Goal: Information Seeking & Learning: Learn about a topic

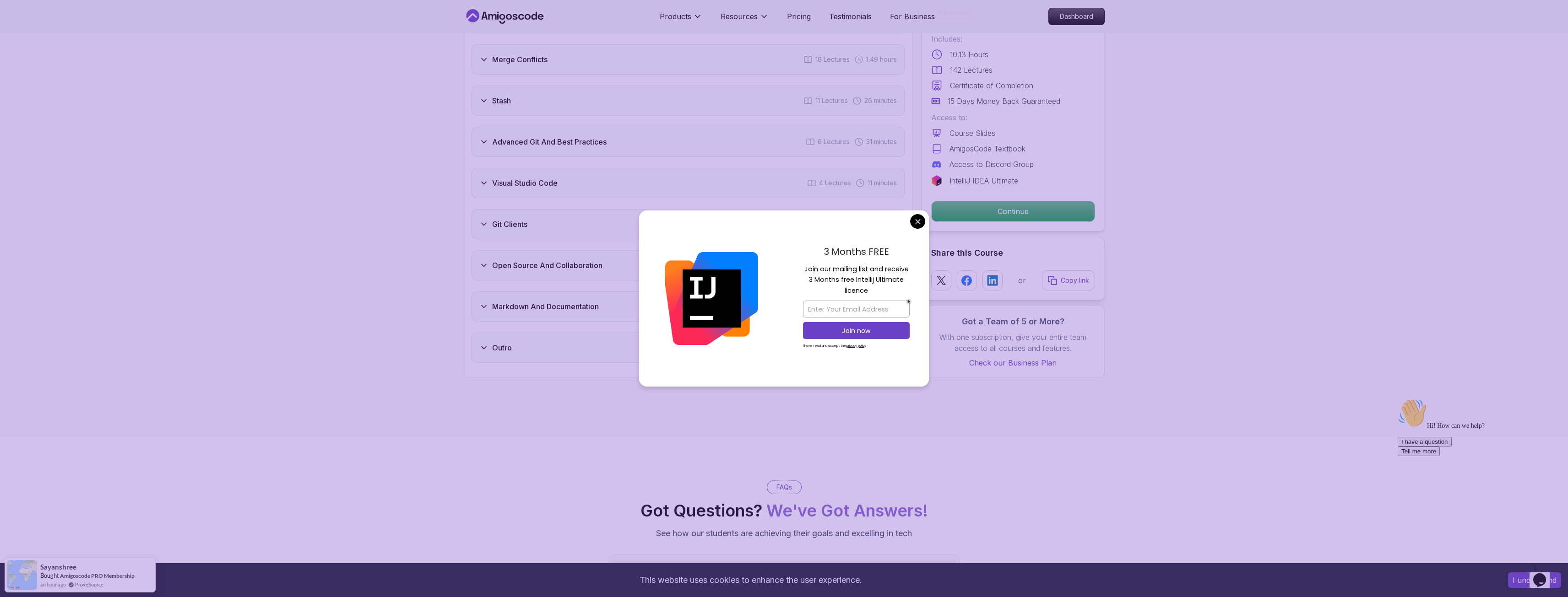
scroll to position [1877, 0]
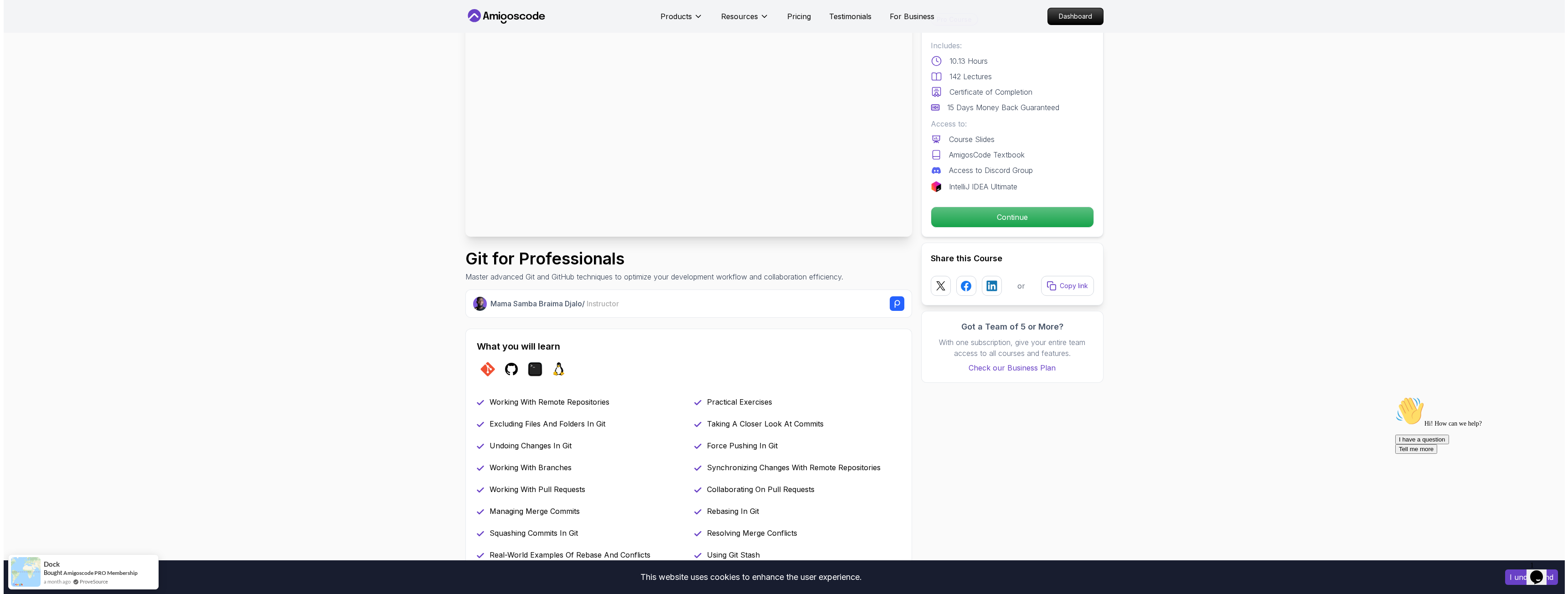
scroll to position [0, 0]
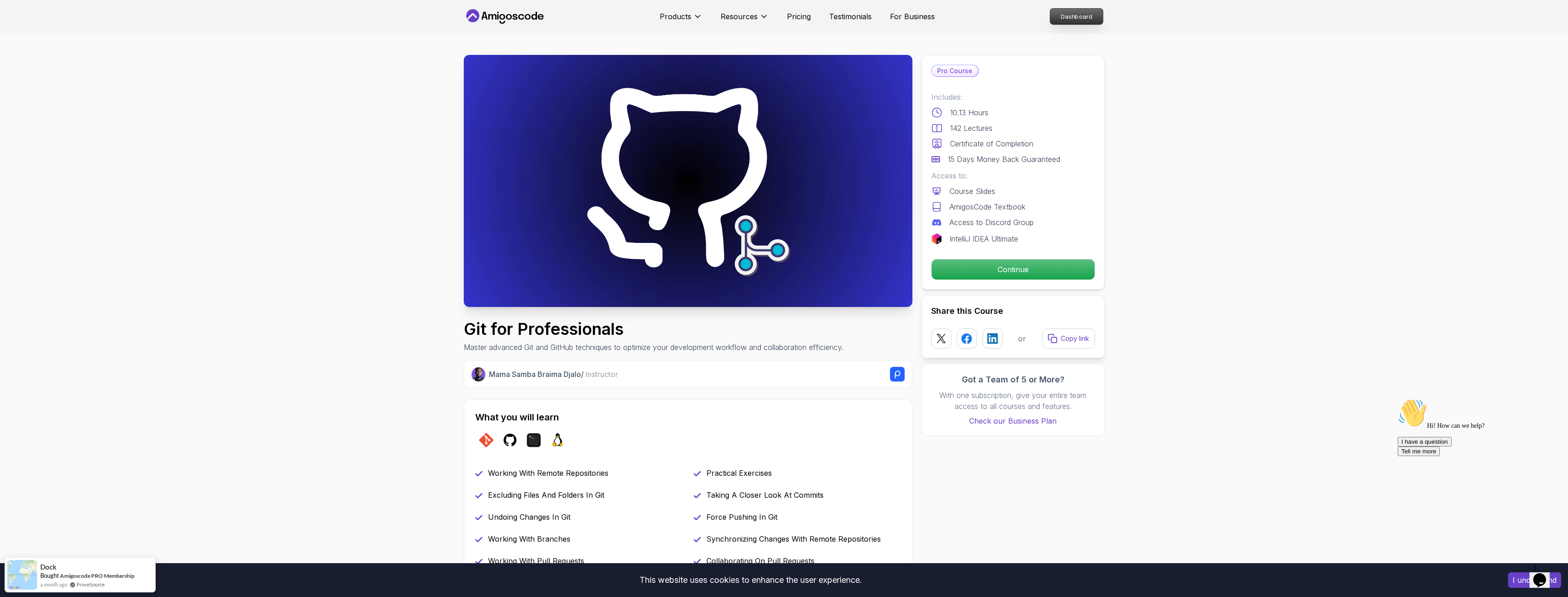
click at [1090, 13] on p "Dashboard" at bounding box center [1077, 17] width 53 height 16
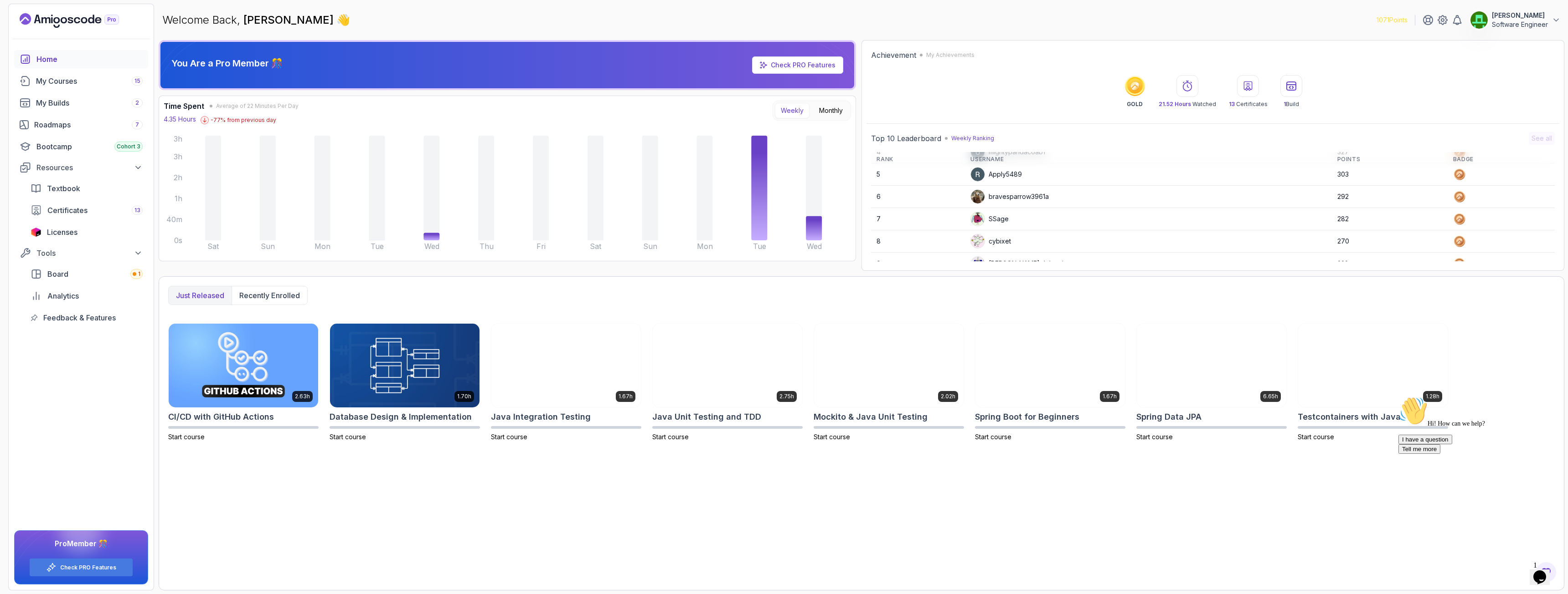
scroll to position [129, 0]
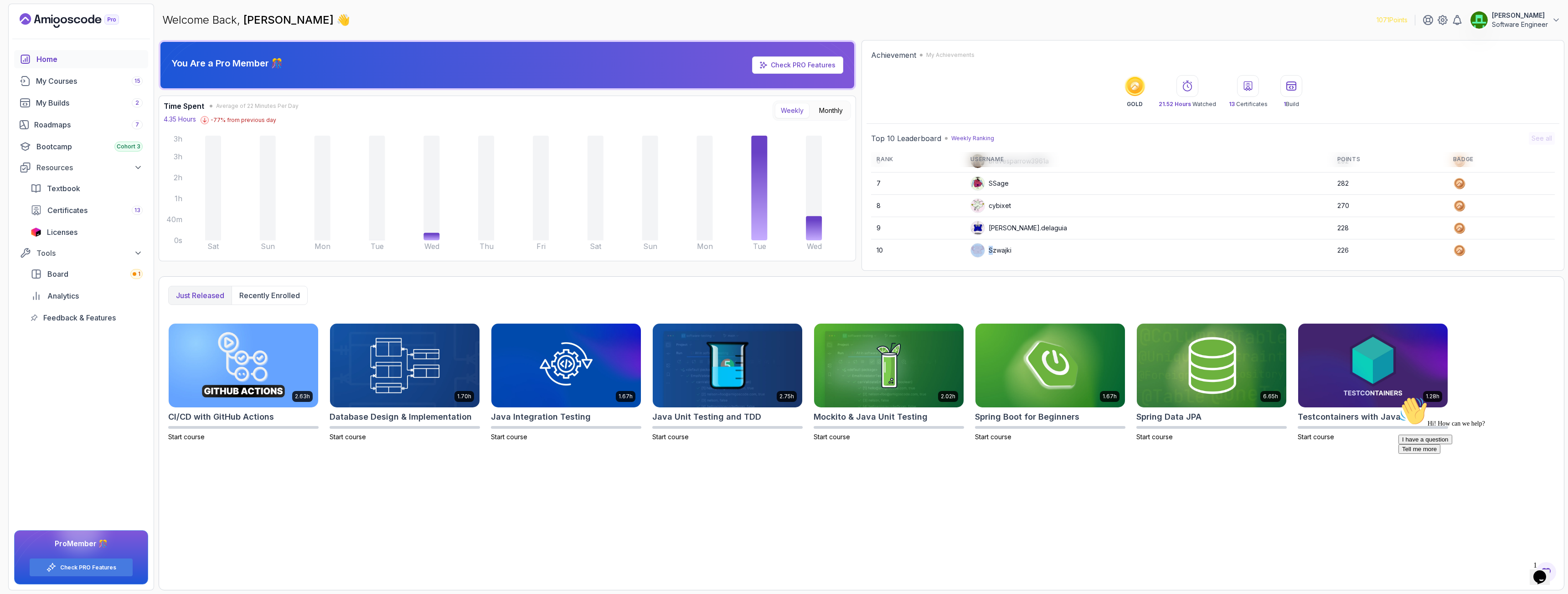
drag, startPoint x: 1001, startPoint y: 251, endPoint x: 1038, endPoint y: 251, distance: 37.0
click at [1038, 251] on td "Szwajki" at bounding box center [1148, 250] width 367 height 22
drag, startPoint x: 1031, startPoint y: 250, endPoint x: 1000, endPoint y: 250, distance: 31.0
click at [1000, 250] on td "Szwajki" at bounding box center [1148, 250] width 367 height 22
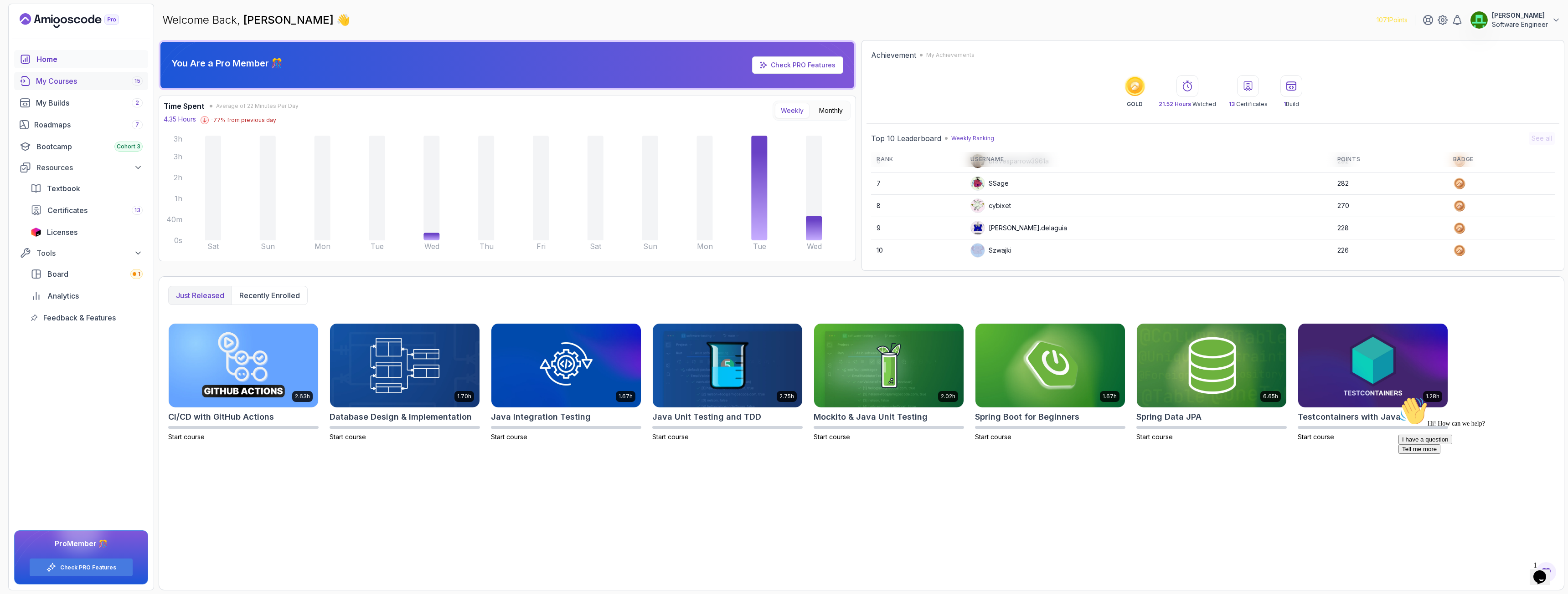
click at [62, 80] on div "My Courses 15" at bounding box center [89, 80] width 107 height 11
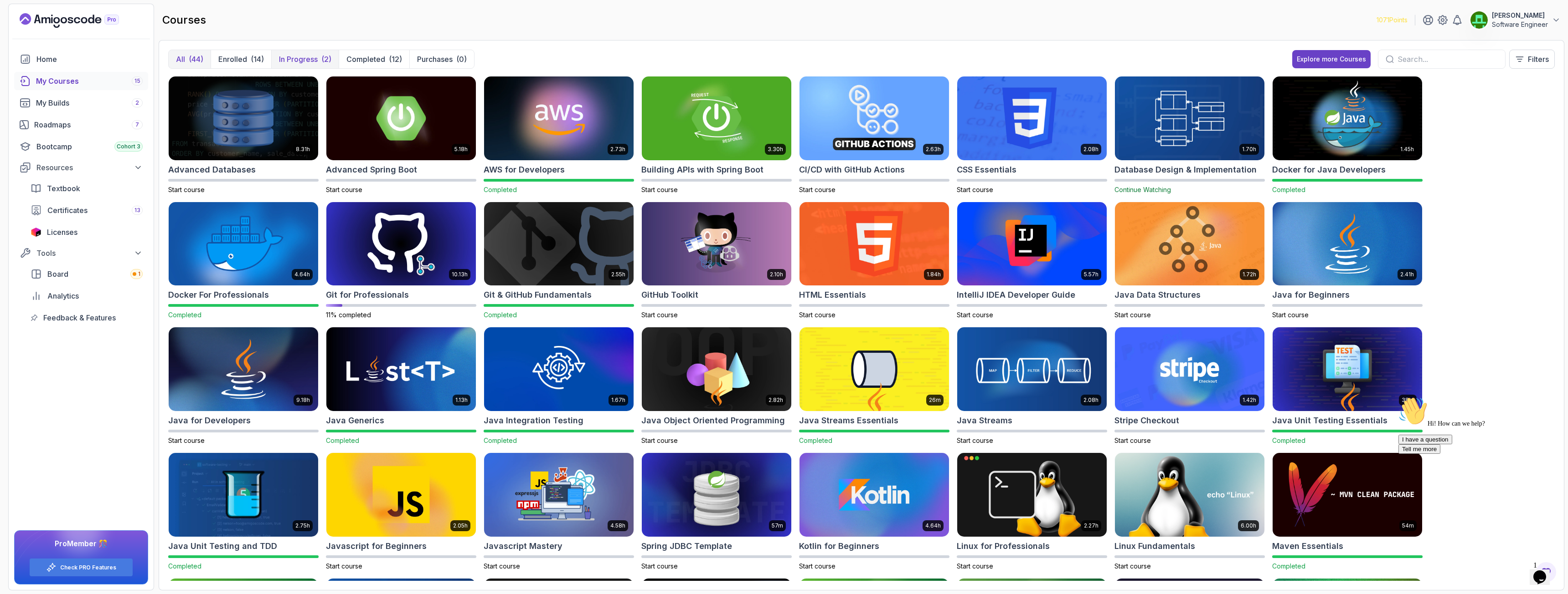
click at [301, 61] on p "In Progress" at bounding box center [299, 58] width 39 height 11
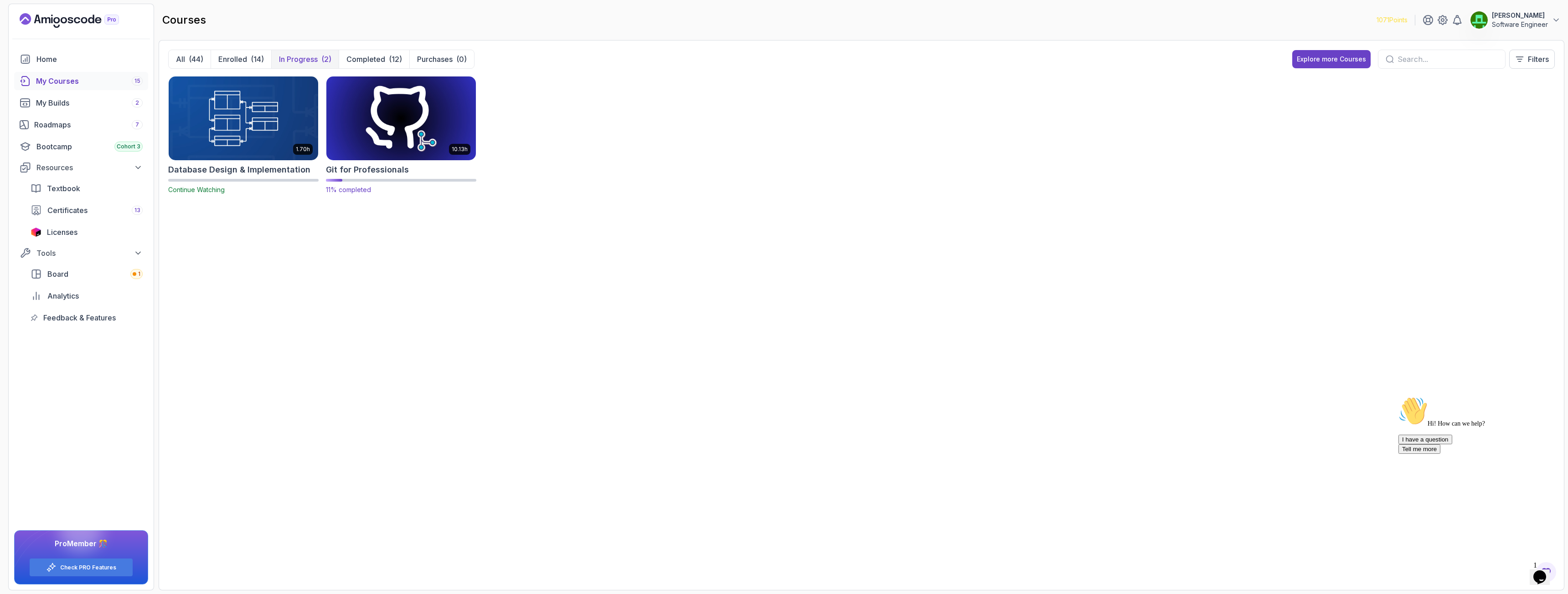
click at [432, 117] on img at bounding box center [401, 118] width 157 height 88
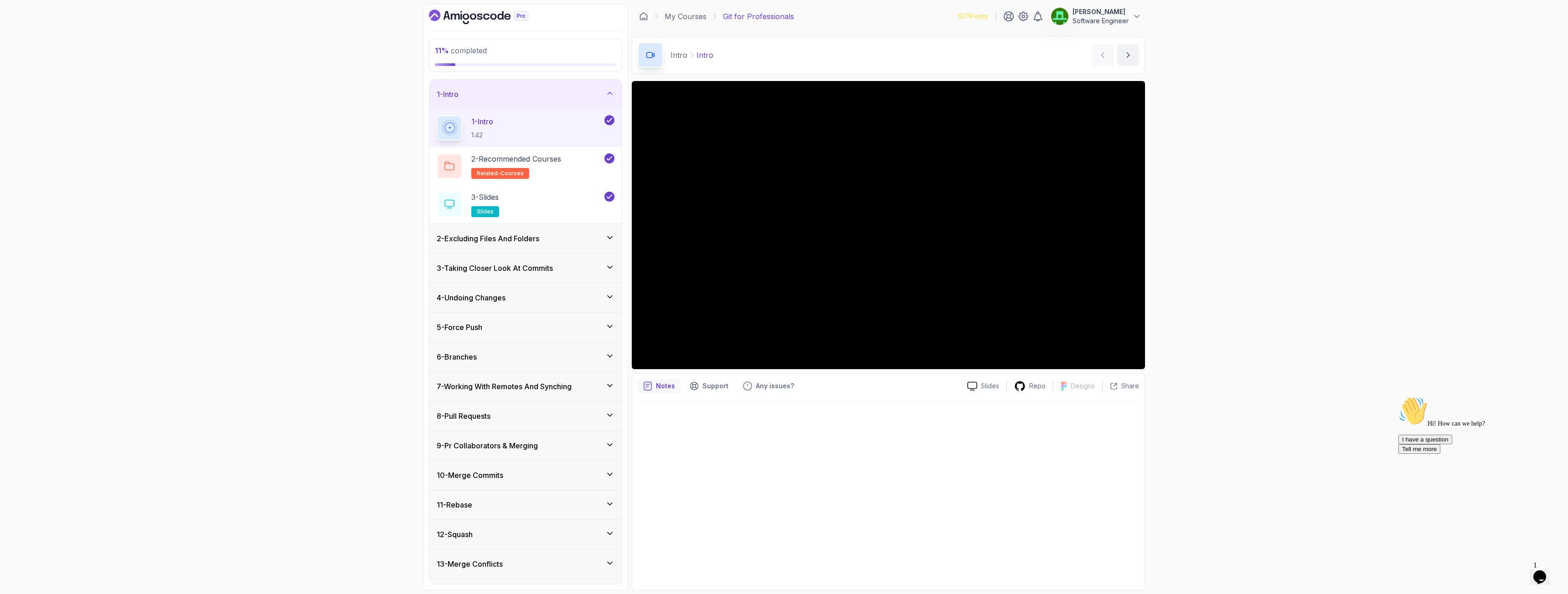
click at [525, 242] on h3 "2 - Excluding Files And Folders" at bounding box center [488, 238] width 103 height 11
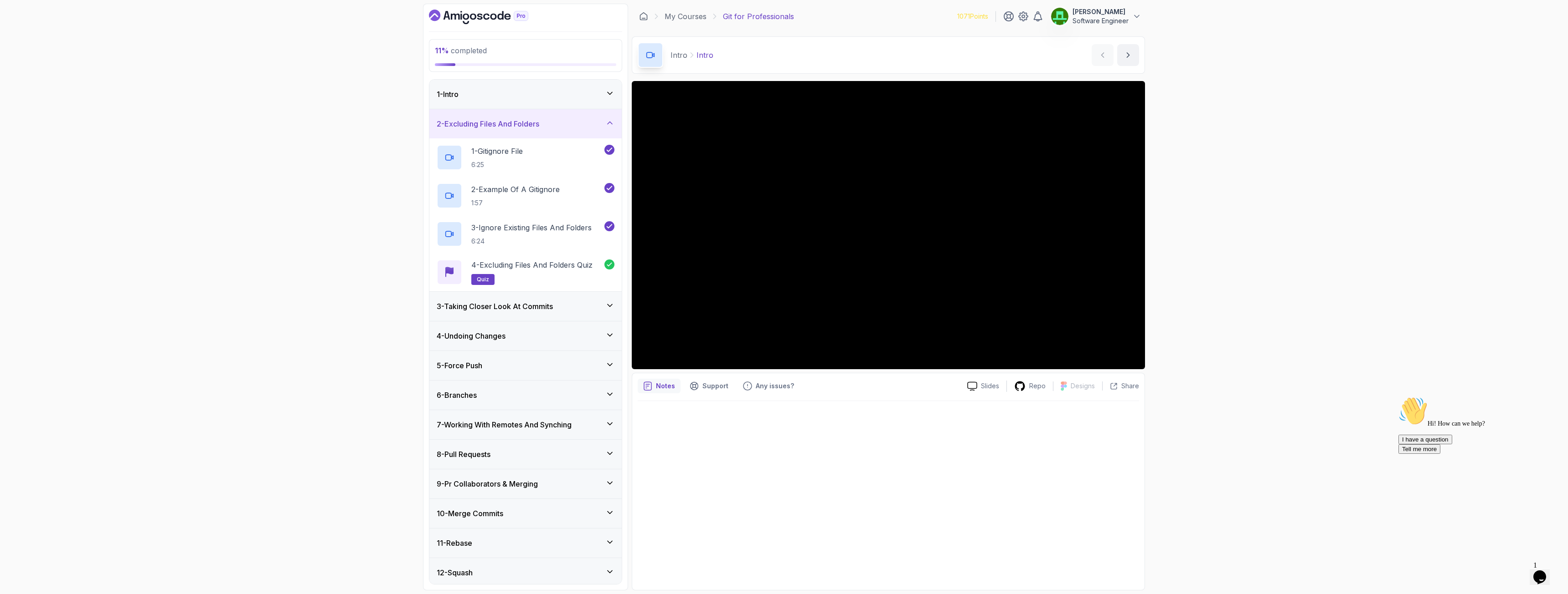
click at [523, 302] on h3 "3 - Taking Closer Look At Commits" at bounding box center [495, 306] width 116 height 11
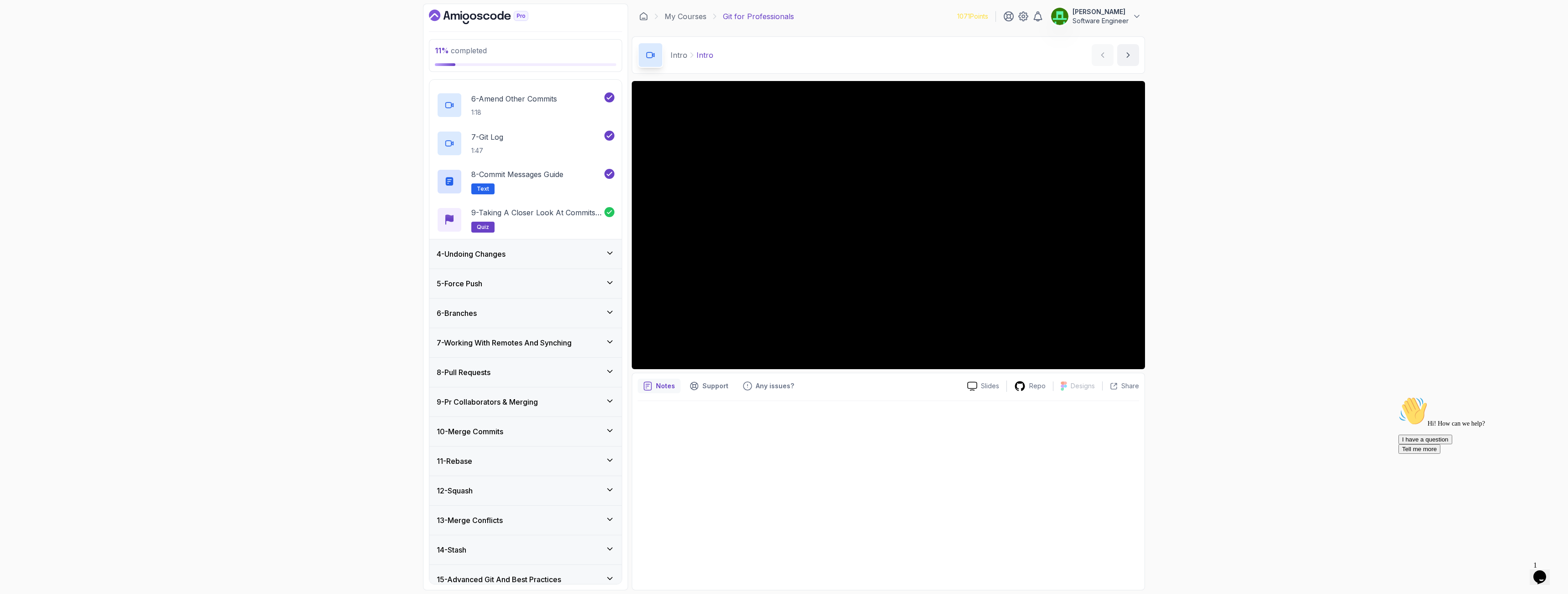
click at [492, 257] on h3 "4 - Undoing Changes" at bounding box center [470, 254] width 69 height 11
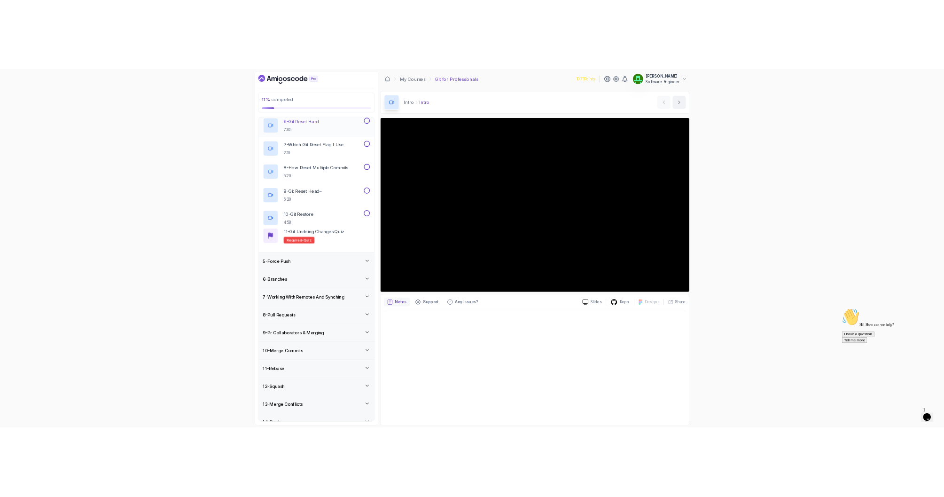
scroll to position [43, 0]
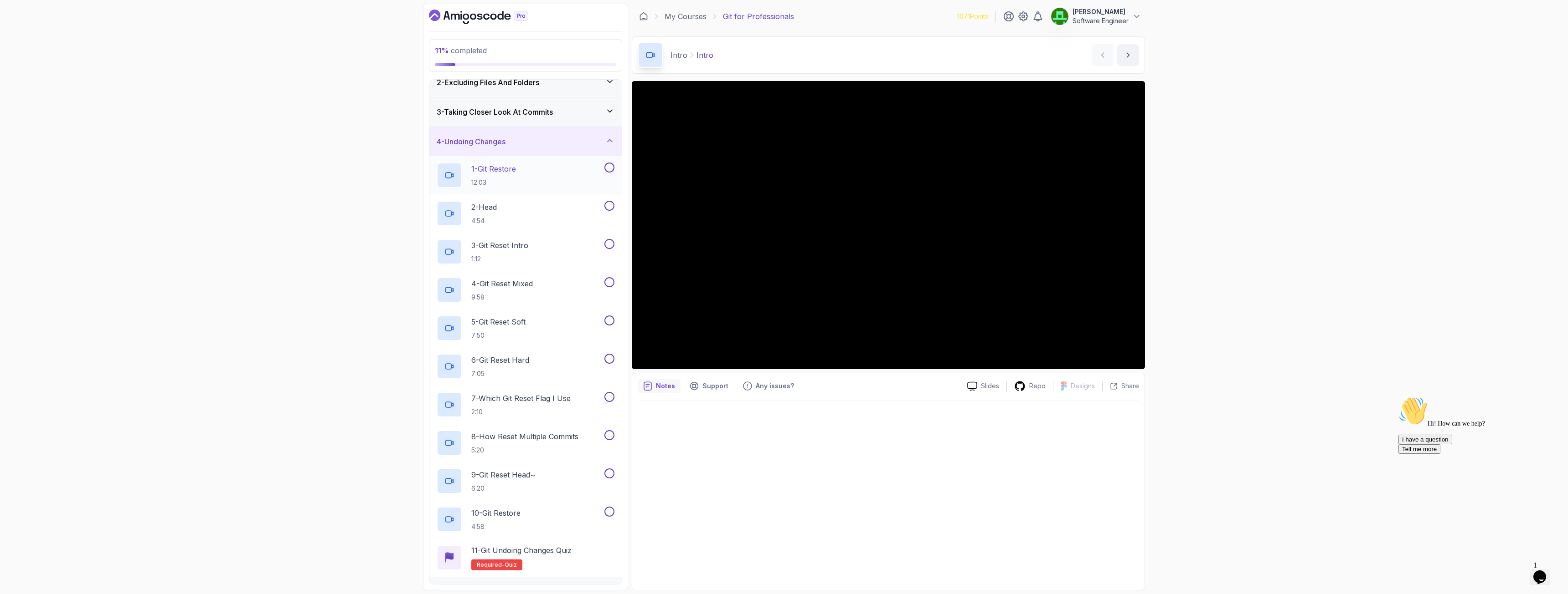
click at [492, 167] on p "1 - Git Restore" at bounding box center [494, 169] width 45 height 11
click at [400, 321] on div "11 % completed 1 - Intro 2 - Excluding Files And Folders 3 - Taking Closer Look…" at bounding box center [784, 297] width 1568 height 594
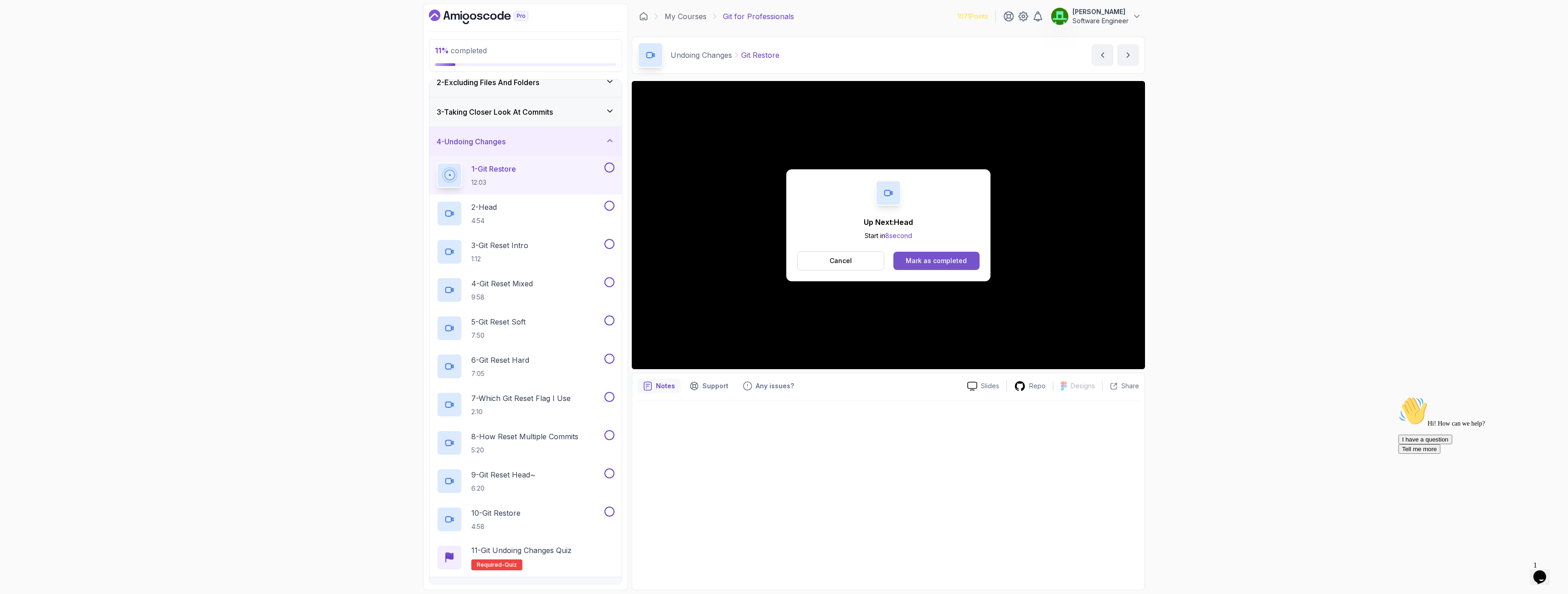
click at [937, 264] on div "Mark as completed" at bounding box center [936, 261] width 61 height 9
click at [920, 260] on div "Mark as completed" at bounding box center [936, 261] width 61 height 9
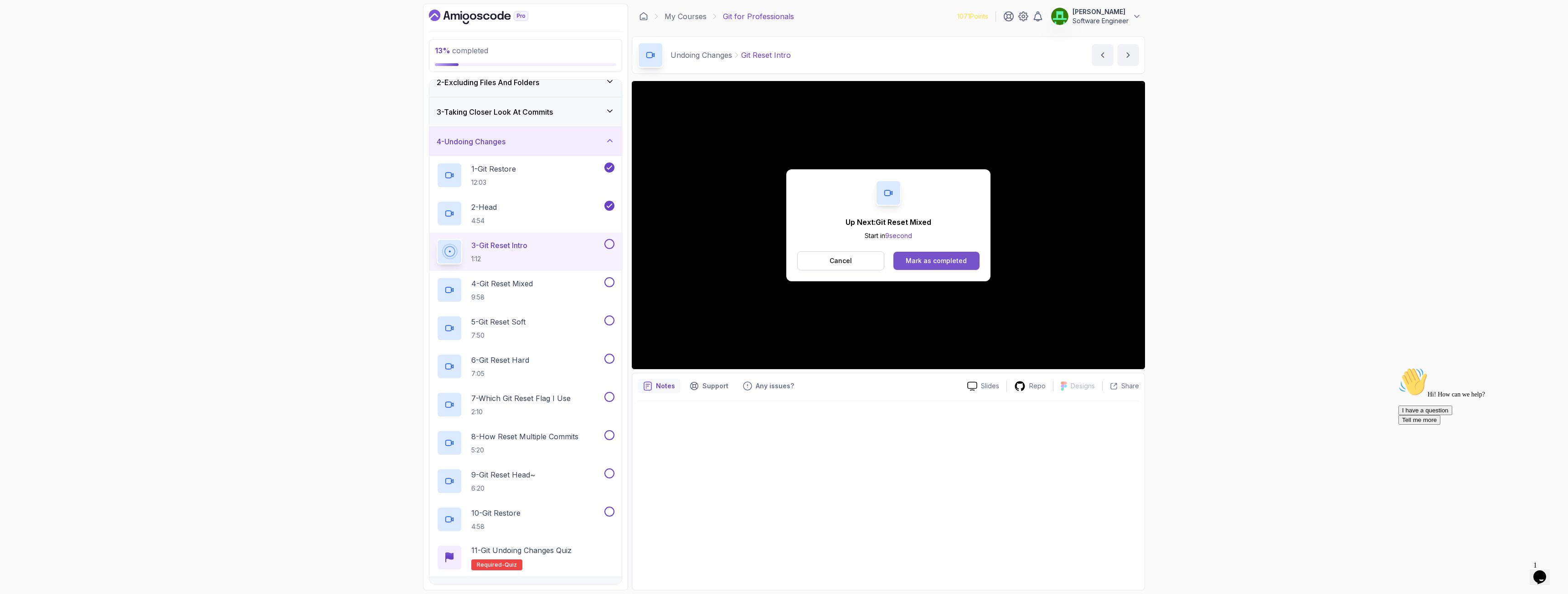
click at [924, 262] on div "Mark as completed" at bounding box center [936, 261] width 61 height 9
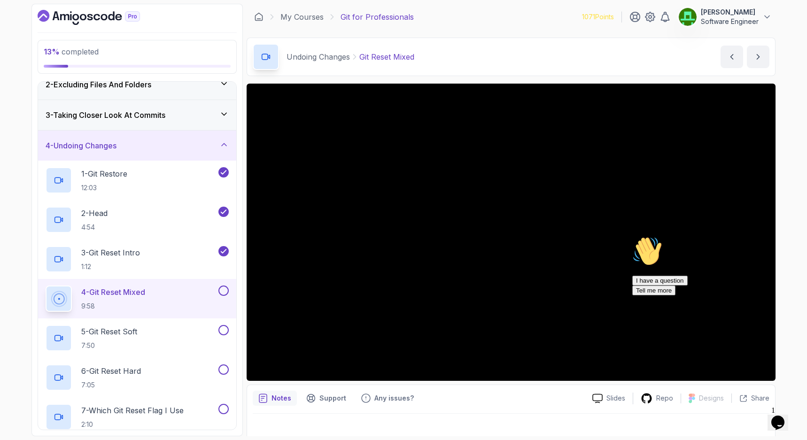
click at [633, 236] on icon "Chat attention grabber" at bounding box center [633, 236] width 0 height 0
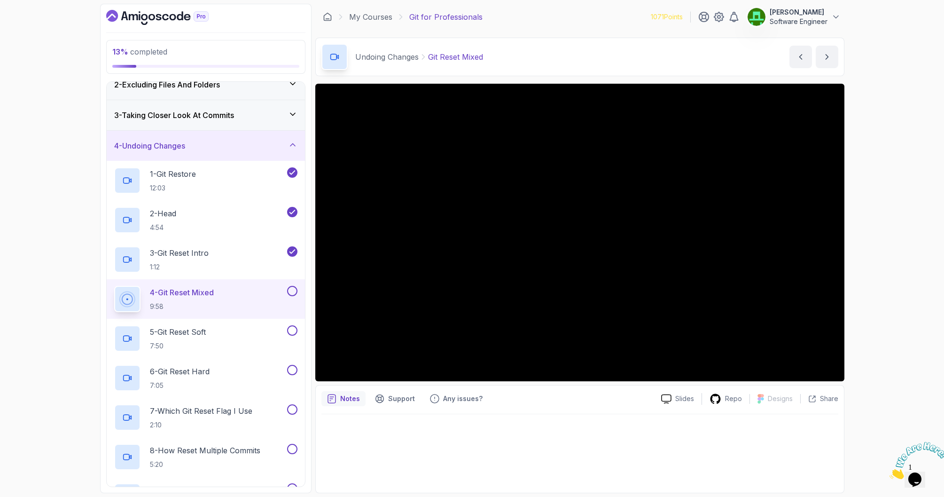
click at [890, 472] on icon "Close" at bounding box center [890, 476] width 0 height 8
click at [885, 373] on div "13 % completed 1 - Intro 2 - Excluding Files And Folders 3 - Taking Closer Look…" at bounding box center [472, 248] width 944 height 497
click at [898, 399] on div "13 % completed 1 - Intro 2 - Excluding Files And Folders 3 - Taking Closer Look…" at bounding box center [472, 248] width 944 height 497
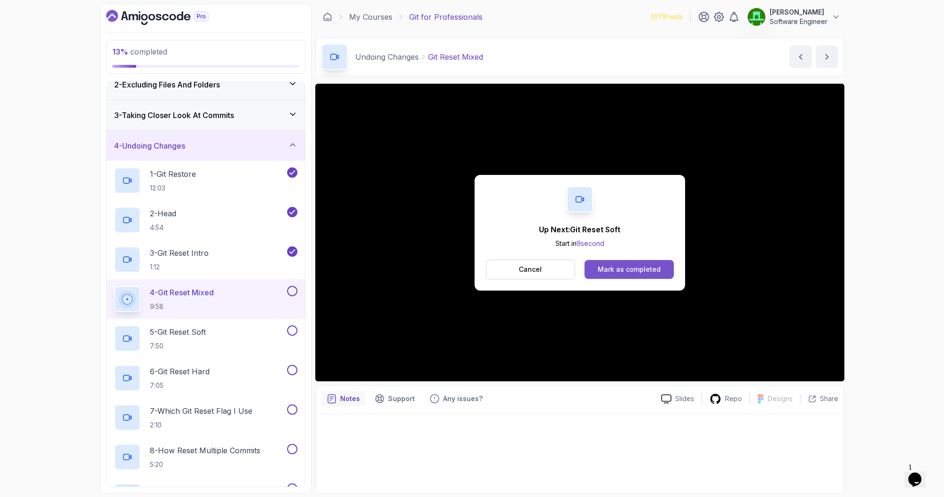
click at [619, 271] on div "Mark as completed" at bounding box center [629, 269] width 63 height 9
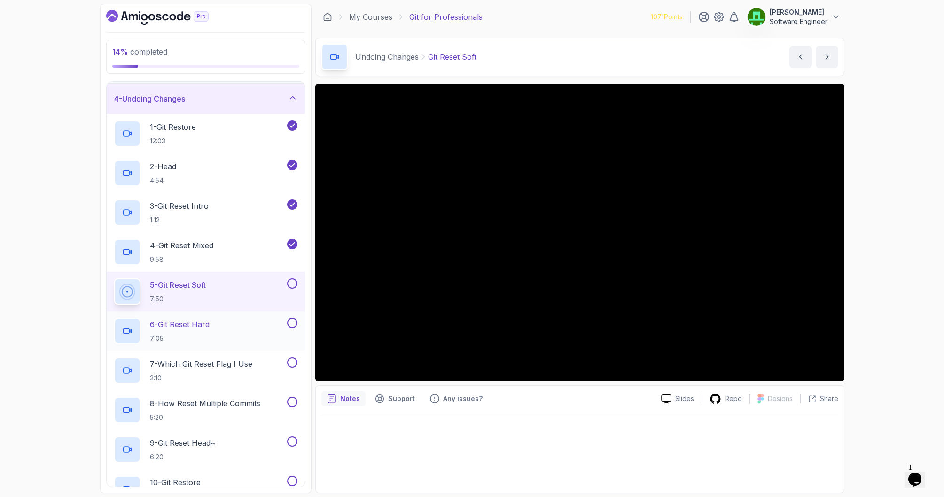
scroll to position [43, 0]
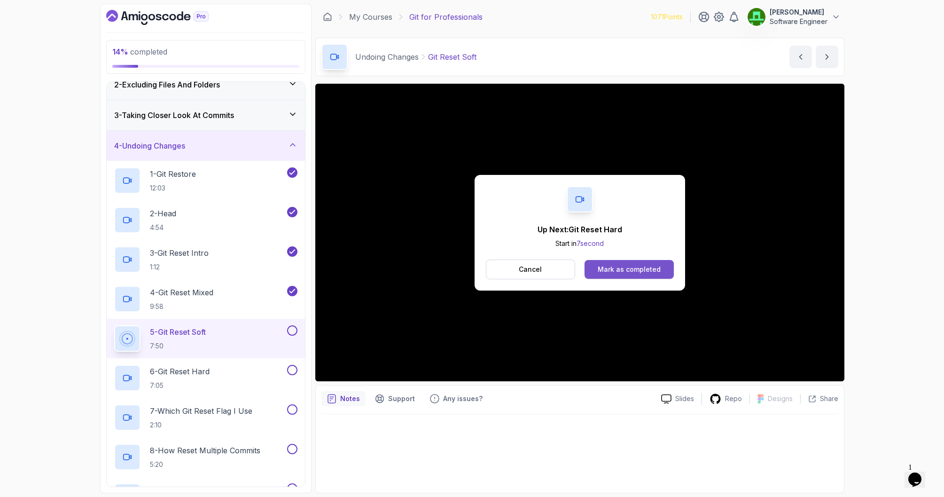
click at [635, 275] on button "Mark as completed" at bounding box center [629, 269] width 89 height 19
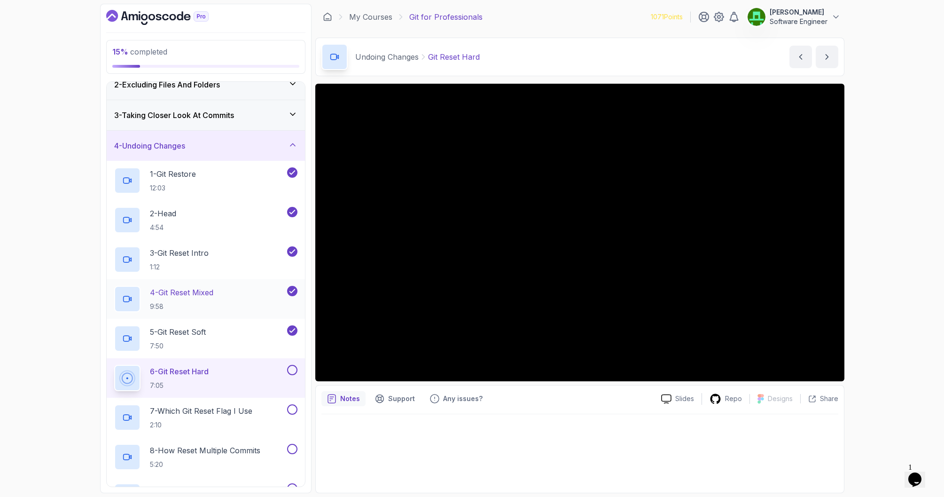
drag, startPoint x: 64, startPoint y: 330, endPoint x: 164, endPoint y: 308, distance: 101.9
click at [64, 330] on div "15 % completed 1 - Intro 2 - Excluding Files And Folders 3 - Taking Closer Look…" at bounding box center [472, 248] width 944 height 497
click at [35, 256] on div "15 % completed 1 - Intro 2 - Excluding Files And Folders 3 - Taking Closer Look…" at bounding box center [472, 248] width 944 height 497
